Goal: Find specific page/section: Find specific page/section

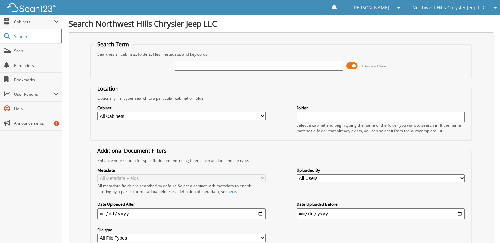
click at [348, 63] on span at bounding box center [352, 66] width 11 height 10
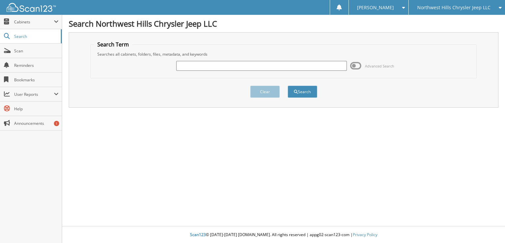
click at [237, 65] on input "text" at bounding box center [261, 66] width 171 height 10
type input "99336"
click at [305, 89] on button "Search" at bounding box center [303, 92] width 30 height 12
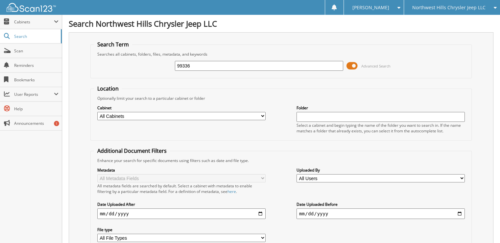
click at [353, 65] on span at bounding box center [352, 66] width 11 height 10
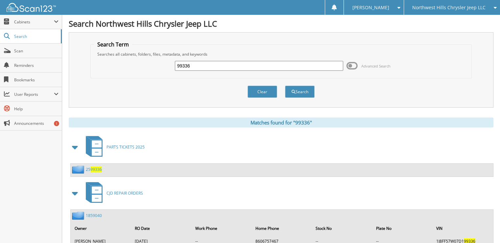
click at [471, 8] on span "Northwest Hills Chrysler Jeep LLC" at bounding box center [448, 8] width 73 height 4
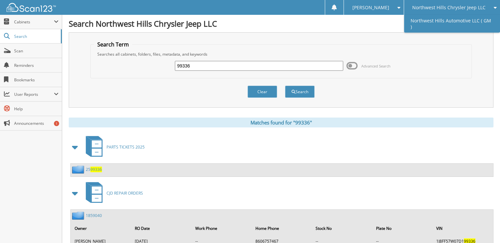
click at [480, 16] on link "Northwest Hills Automotive LLC ( GM )" at bounding box center [452, 24] width 96 height 18
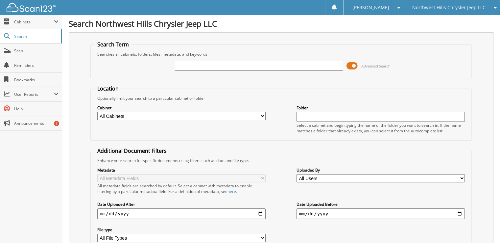
click at [275, 65] on input "text" at bounding box center [259, 66] width 168 height 10
type input "2599376"
click at [349, 66] on span at bounding box center [352, 66] width 11 height 10
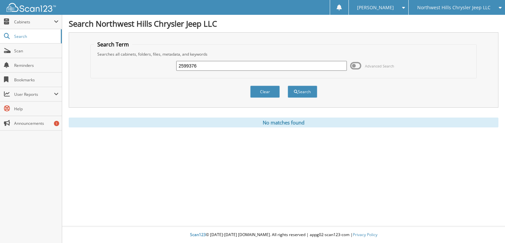
drag, startPoint x: 185, startPoint y: 65, endPoint x: 172, endPoint y: 66, distance: 12.9
click at [172, 66] on div "2599376 Advanced Search" at bounding box center [283, 66] width 379 height 18
type input "99376"
click at [288, 86] on button "Search" at bounding box center [303, 92] width 30 height 12
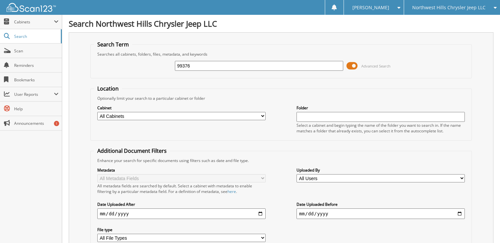
click at [347, 67] on span at bounding box center [352, 66] width 11 height 10
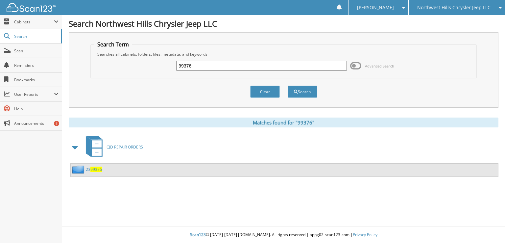
click at [49, 8] on img at bounding box center [31, 7] width 49 height 9
